Goal: Task Accomplishment & Management: Manage account settings

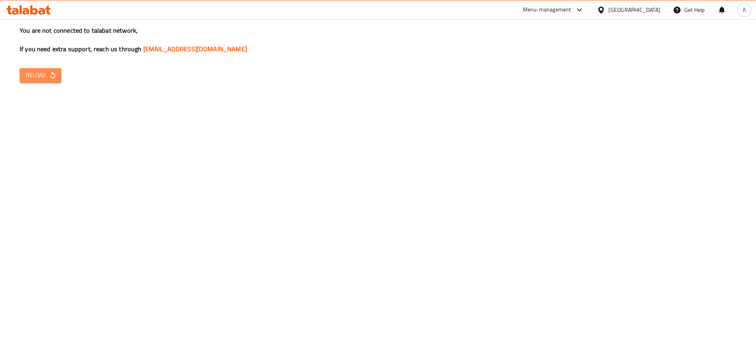
click at [45, 75] on span "Reload" at bounding box center [40, 76] width 29 height 10
click at [38, 79] on span "Reload" at bounding box center [40, 76] width 29 height 10
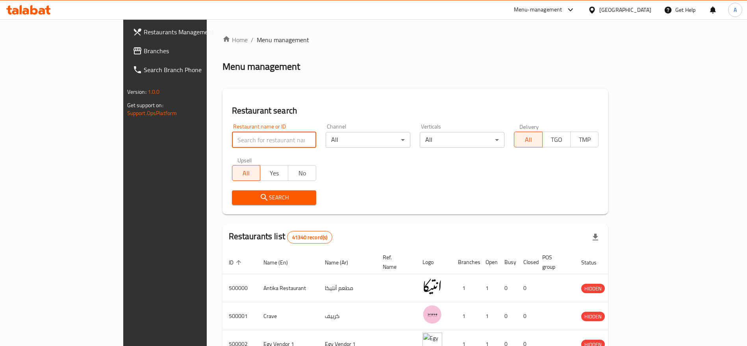
click at [232, 143] on input "search" at bounding box center [274, 140] width 85 height 16
click at [37, 11] on icon at bounding box center [33, 9] width 7 height 9
click at [232, 145] on input "search" at bounding box center [274, 140] width 85 height 16
type input "706402"
click button "Search" at bounding box center [274, 197] width 85 height 15
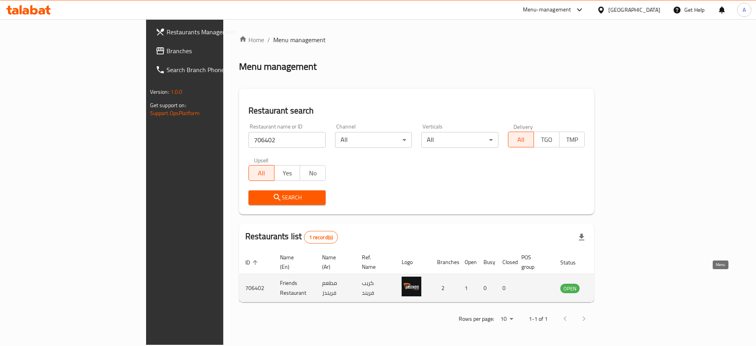
click at [611, 285] on icon "enhanced table" at bounding box center [606, 288] width 9 height 7
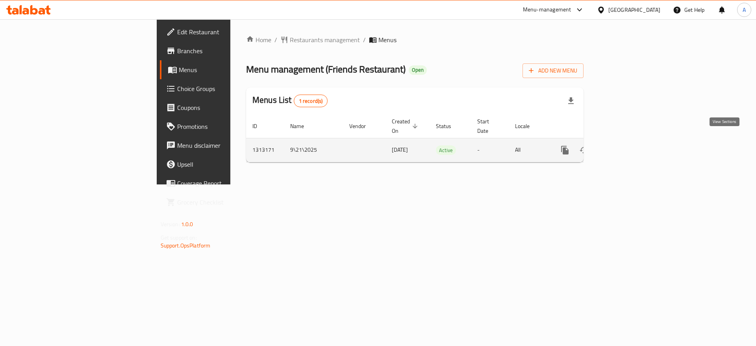
click at [627, 145] on icon "enhanced table" at bounding box center [621, 149] width 9 height 9
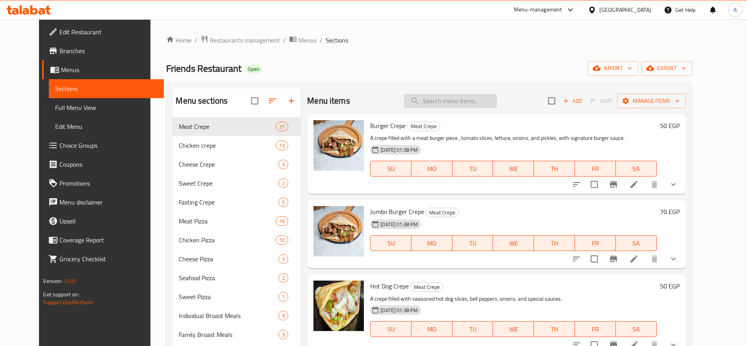
click at [465, 102] on input "search" at bounding box center [450, 101] width 93 height 14
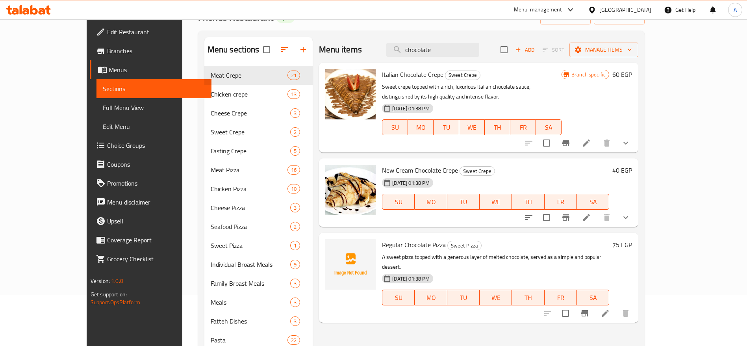
scroll to position [51, 0]
type input "chocolate"
click at [570, 140] on icon "Branch-specific-item" at bounding box center [565, 143] width 7 height 6
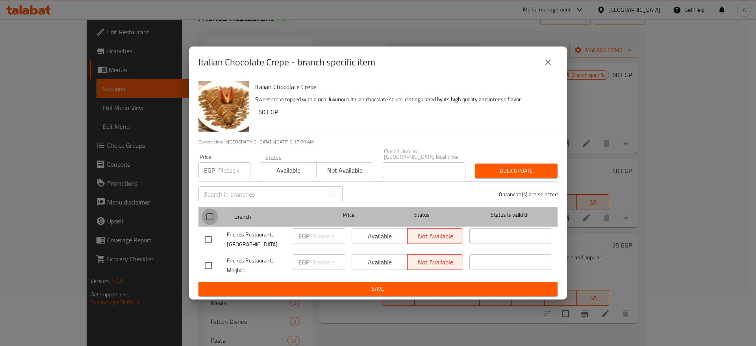
click at [206, 215] on input "checkbox" at bounding box center [210, 216] width 17 height 17
checkbox input "true"
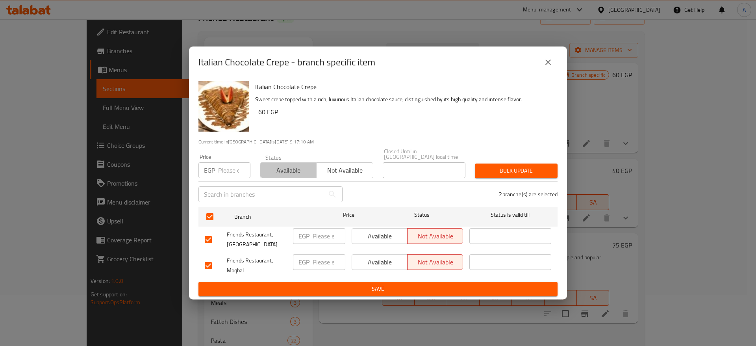
click at [282, 168] on span "Available" at bounding box center [288, 170] width 50 height 11
click at [503, 167] on span "Bulk update" at bounding box center [516, 171] width 70 height 10
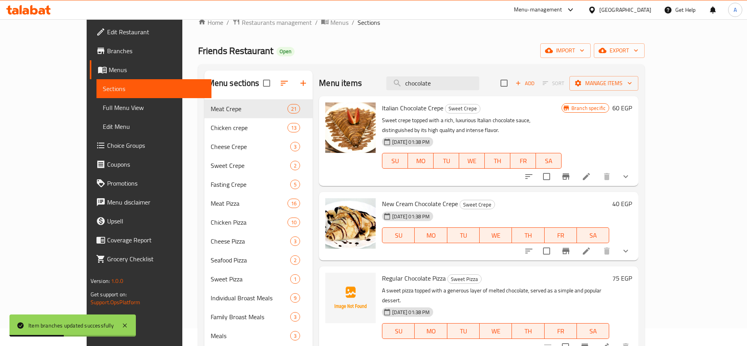
scroll to position [14, 0]
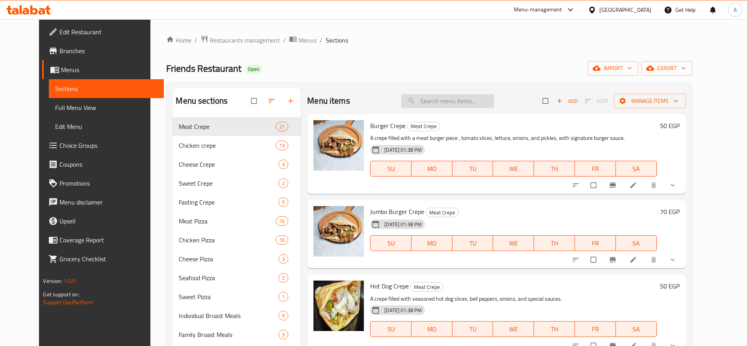
click at [440, 98] on input "search" at bounding box center [447, 101] width 93 height 14
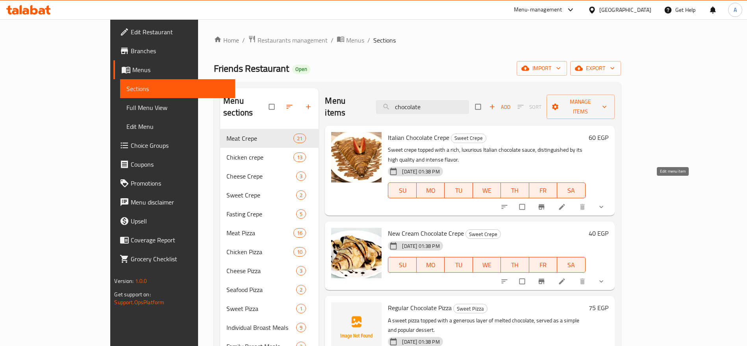
type input "chocolate"
click at [566, 203] on icon at bounding box center [562, 207] width 8 height 8
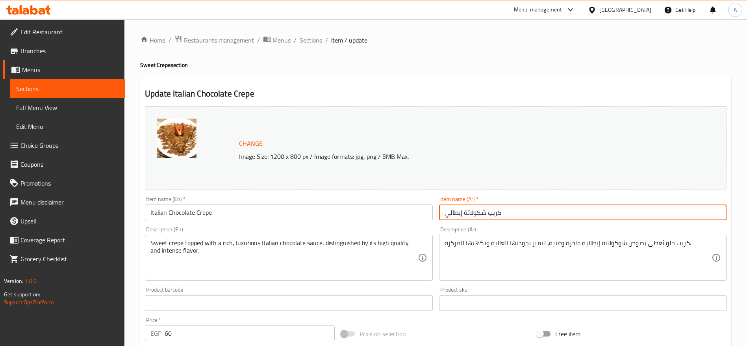
click at [456, 214] on input "كريب شكولاتة إيطالي" at bounding box center [583, 212] width 288 height 16
type input "كريب شكولاتة"
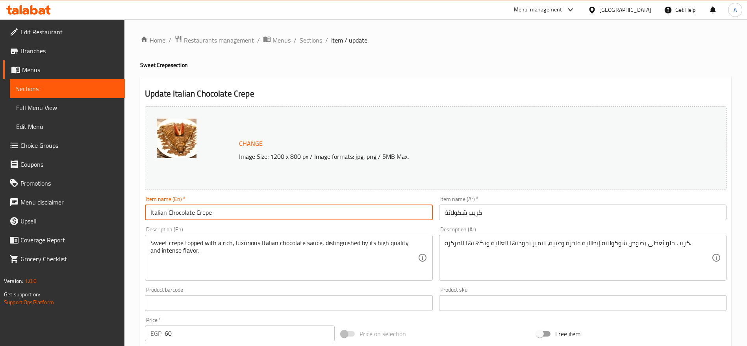
click at [153, 213] on input "Italian Chocolate Crepe" at bounding box center [289, 212] width 288 height 16
type input "Chocolate Crepe"
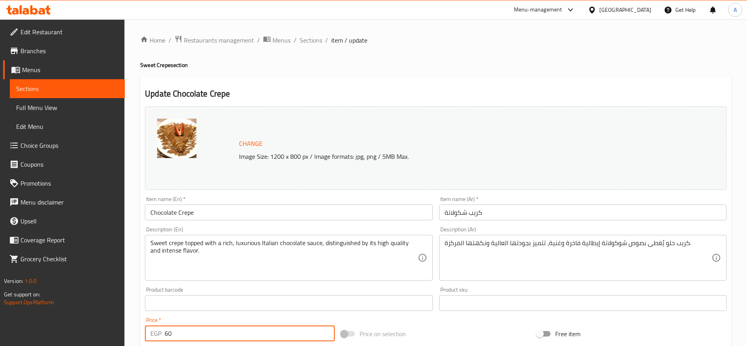
click at [233, 333] on input "60" at bounding box center [250, 333] width 170 height 16
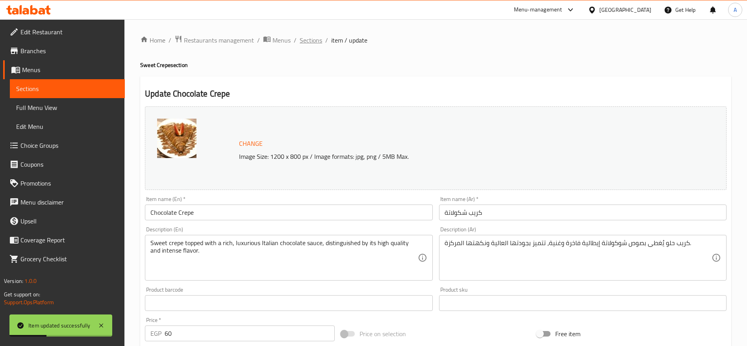
click at [317, 42] on span "Sections" at bounding box center [311, 39] width 22 height 9
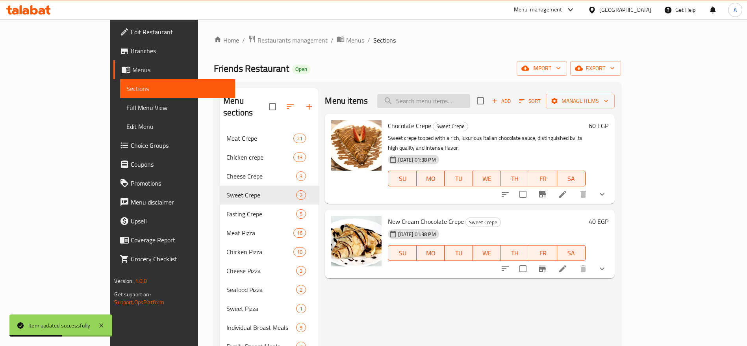
click at [458, 103] on input "search" at bounding box center [423, 101] width 93 height 14
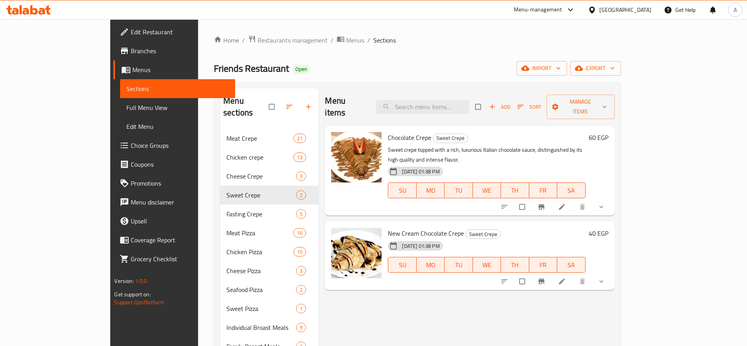
click at [43, 11] on icon at bounding box center [42, 11] width 7 height 7
